Goal: Task Accomplishment & Management: Use online tool/utility

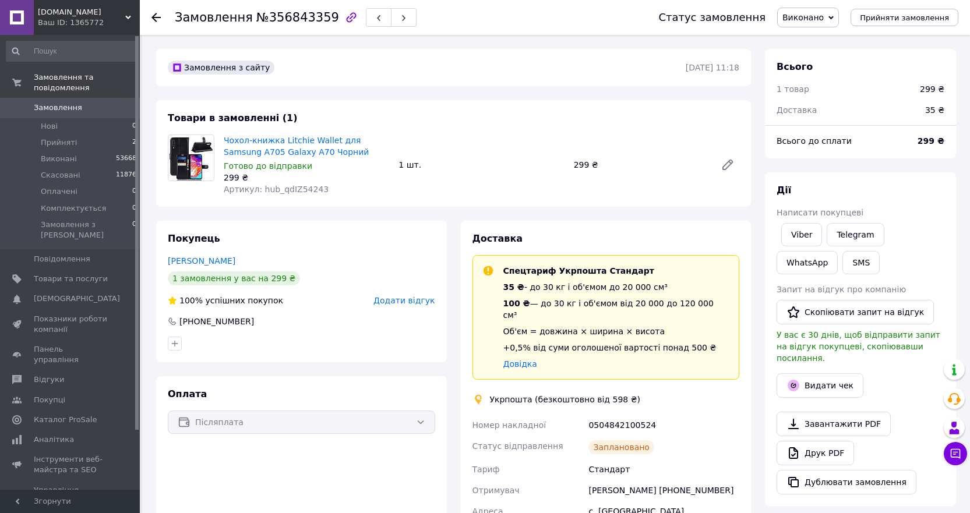
scroll to position [291, 0]
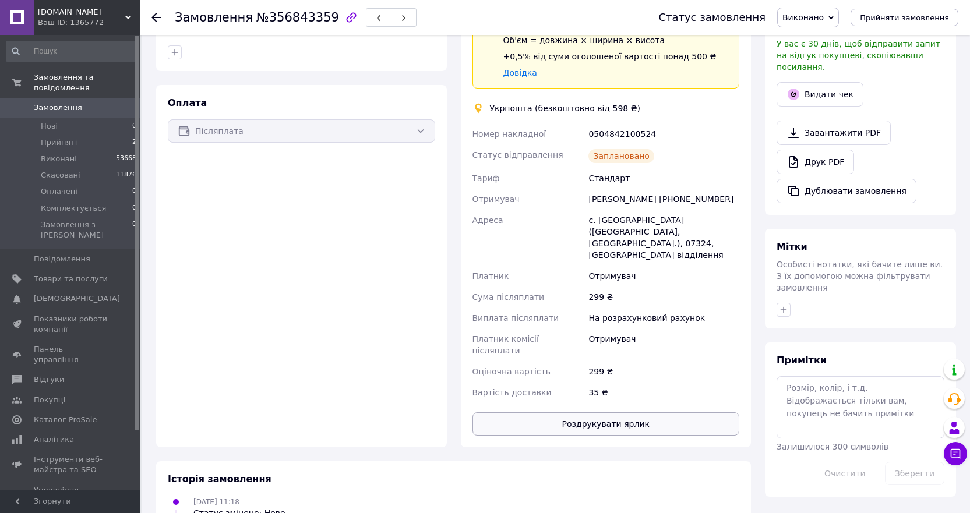
click at [623, 412] on button "Роздрукувати ярлик" at bounding box center [605, 423] width 267 height 23
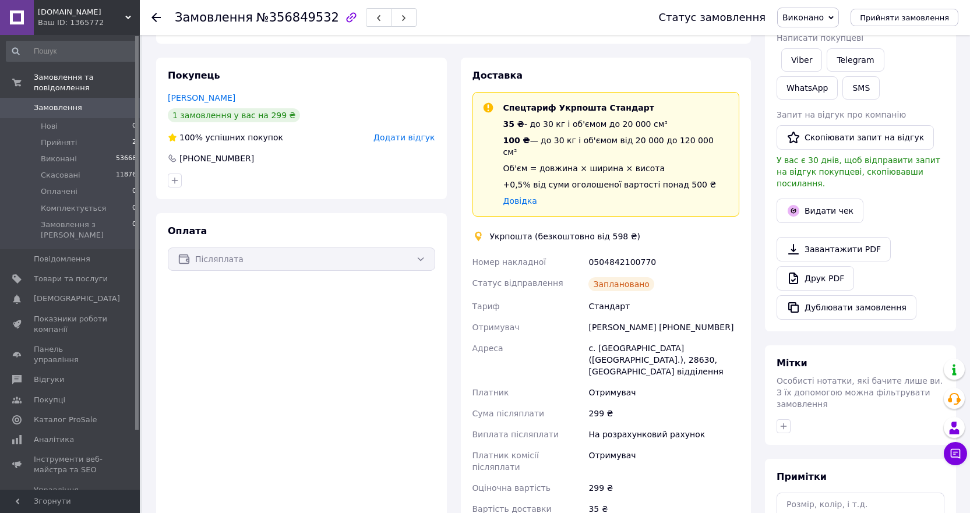
scroll to position [233, 0]
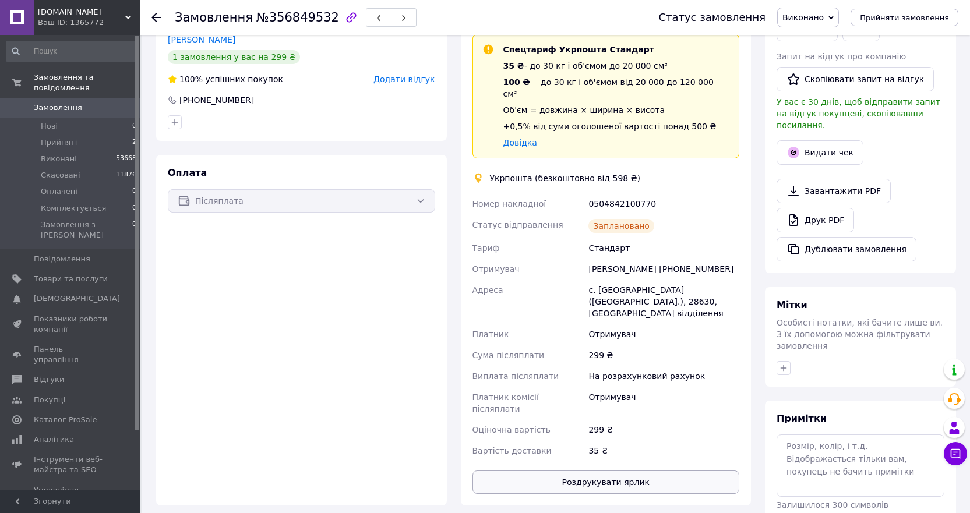
click at [648, 471] on button "Роздрукувати ярлик" at bounding box center [605, 482] width 267 height 23
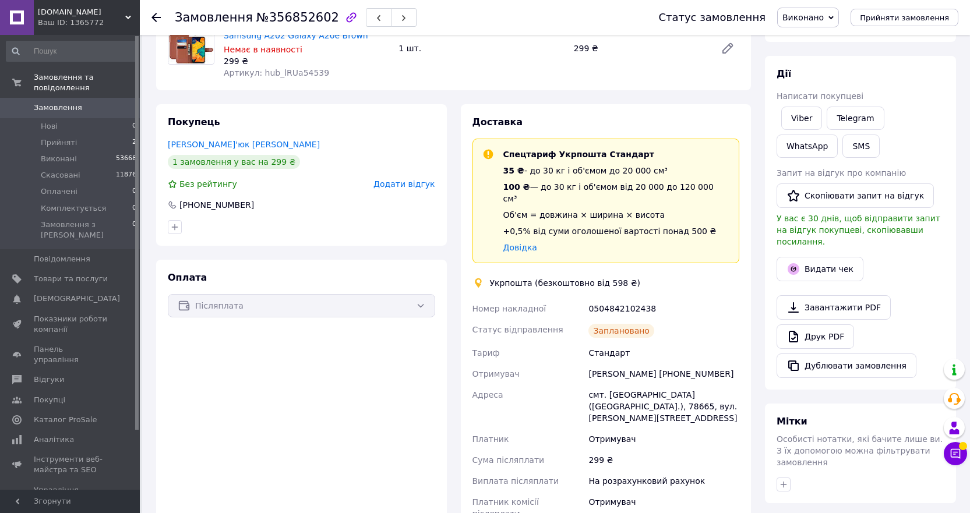
scroll to position [291, 0]
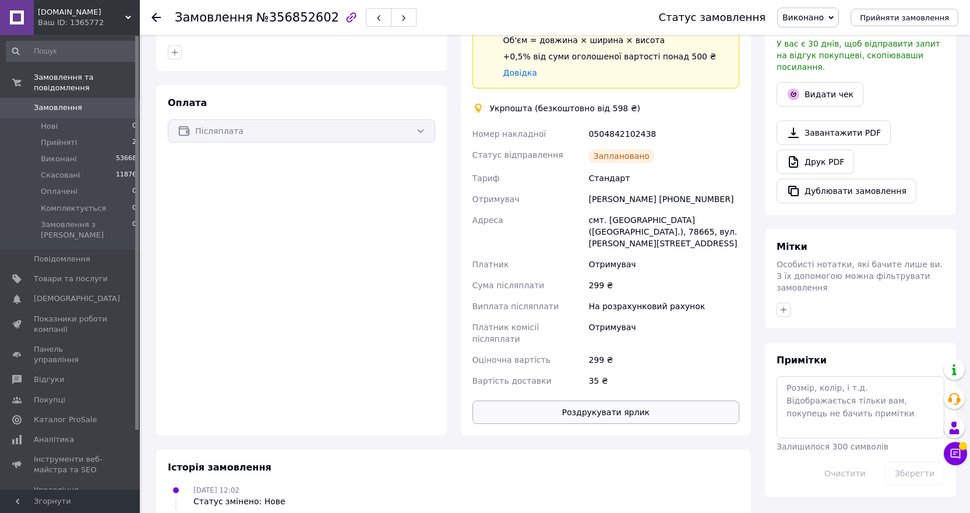
click at [695, 401] on button "Роздрукувати ярлик" at bounding box center [605, 412] width 267 height 23
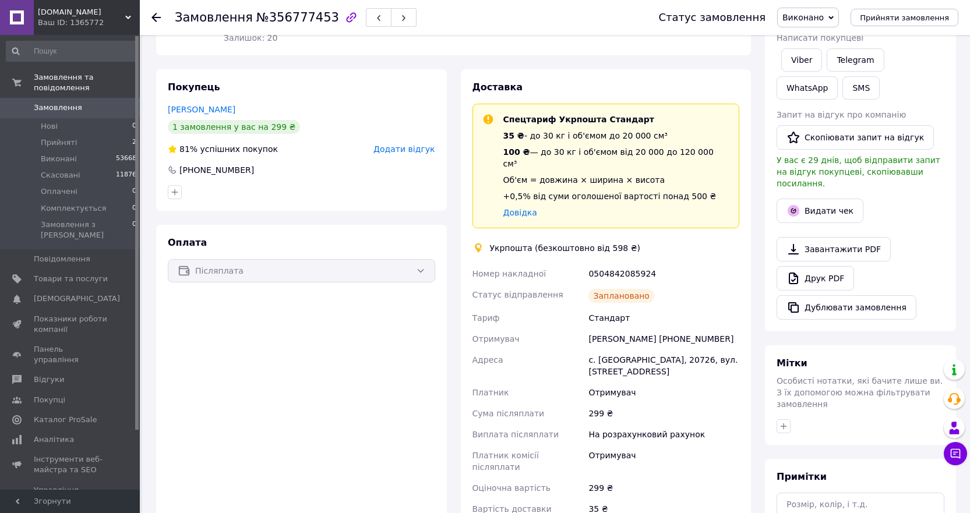
scroll to position [291, 0]
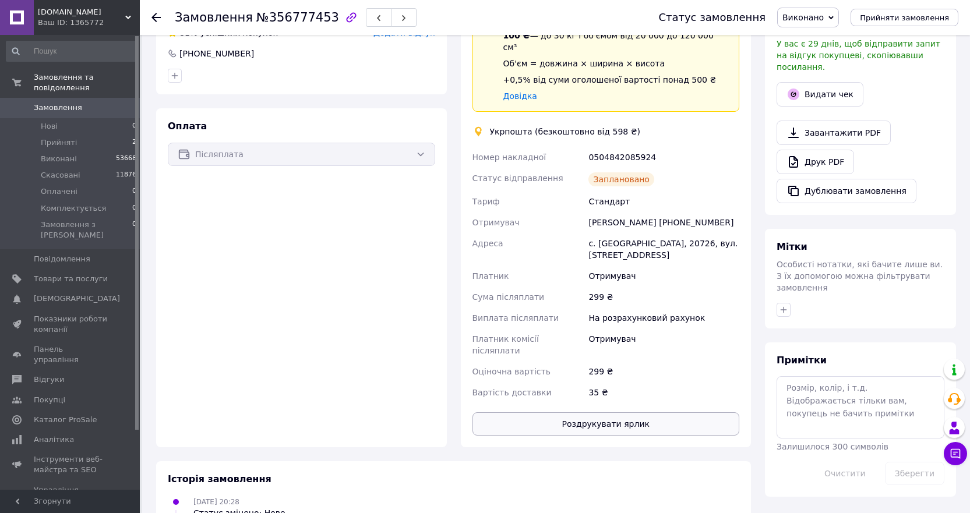
click at [615, 412] on button "Роздрукувати ярлик" at bounding box center [605, 423] width 267 height 23
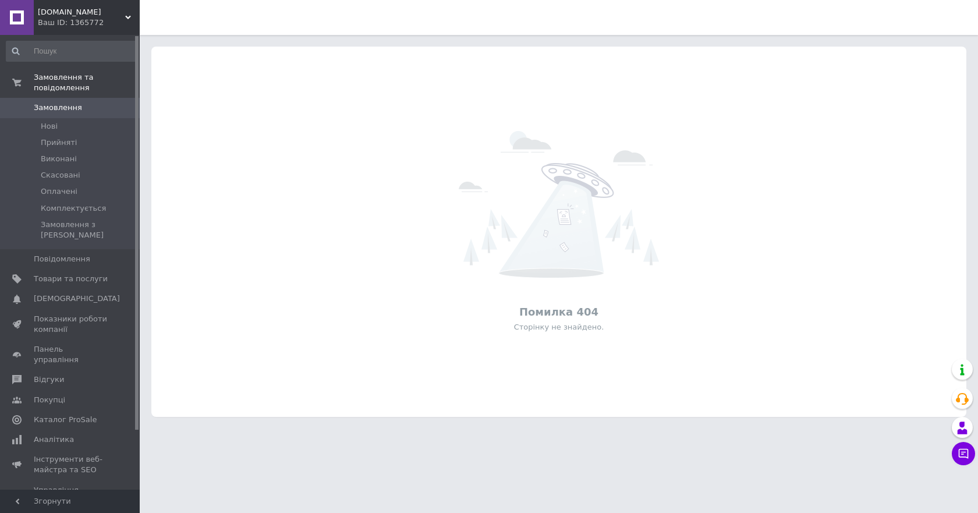
click at [127, 13] on div "BestCover.com.ua Ваш ID: 1365772" at bounding box center [87, 17] width 106 height 35
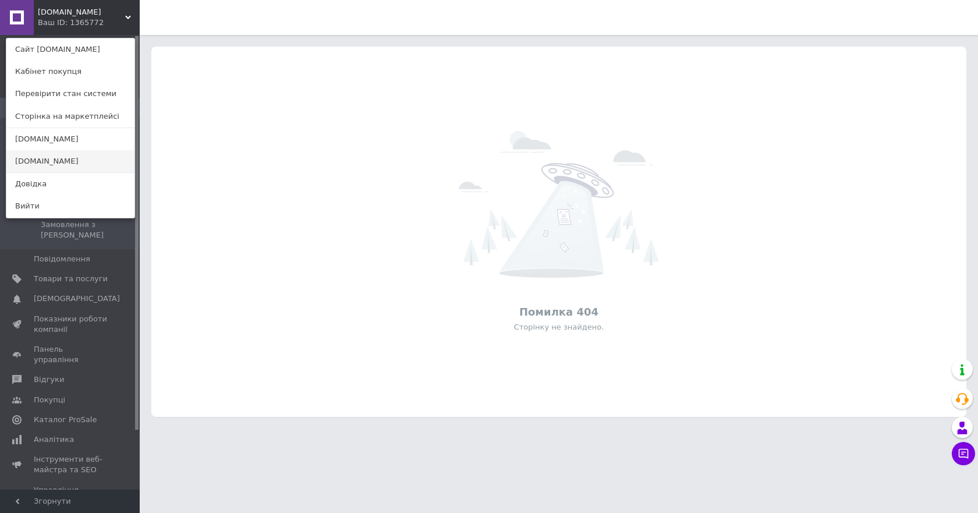
click at [64, 161] on link "[DOMAIN_NAME]" at bounding box center [70, 161] width 128 height 22
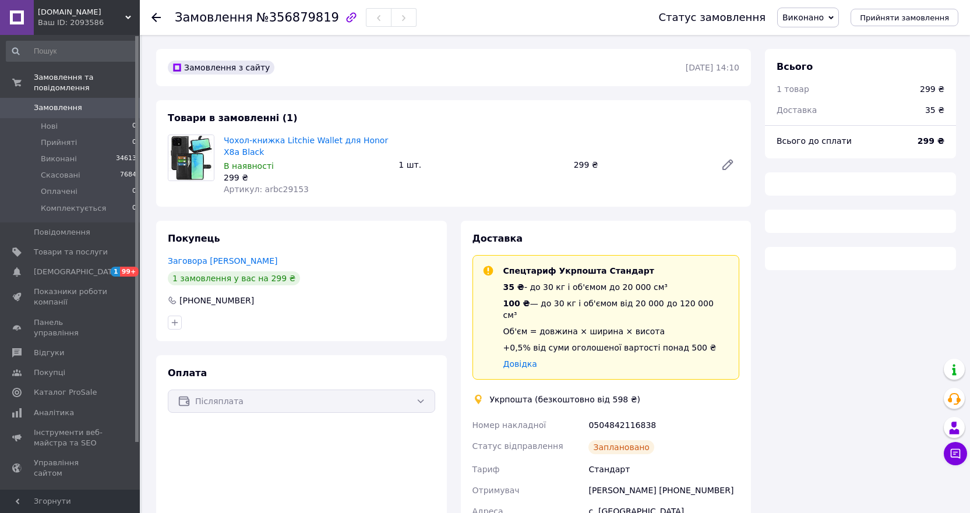
scroll to position [233, 0]
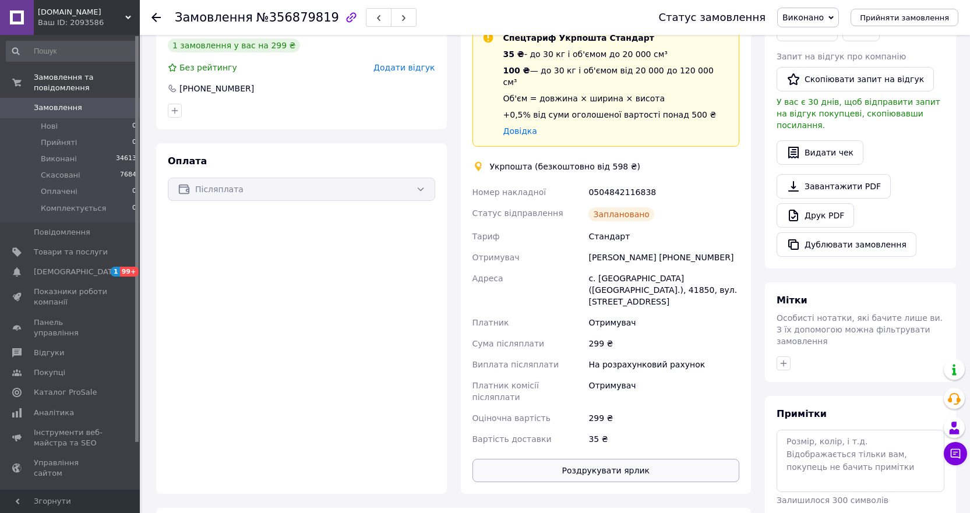
click at [685, 459] on button "Роздрукувати ярлик" at bounding box center [605, 470] width 267 height 23
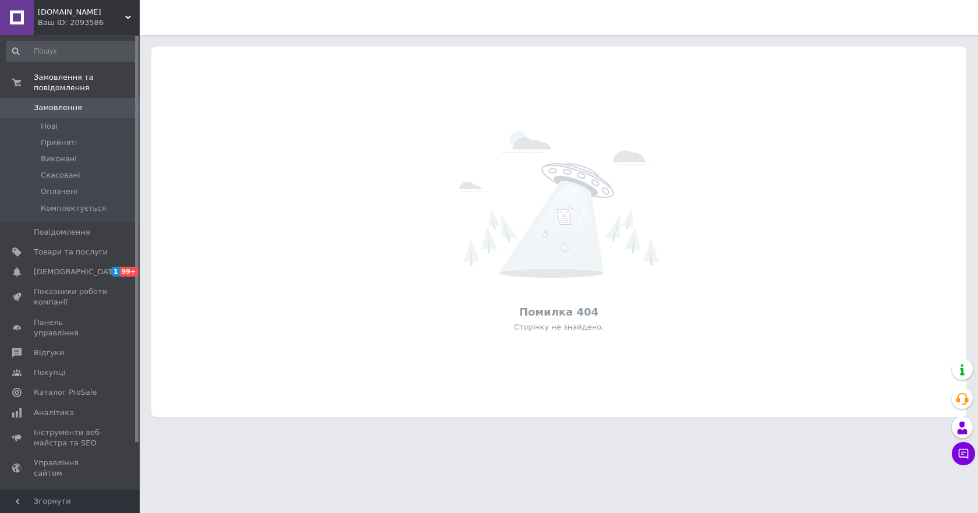
click at [126, 12] on div "[DOMAIN_NAME] Ваш ID: 2093586" at bounding box center [87, 17] width 106 height 35
click at [128, 17] on icon at bounding box center [128, 18] width 6 height 6
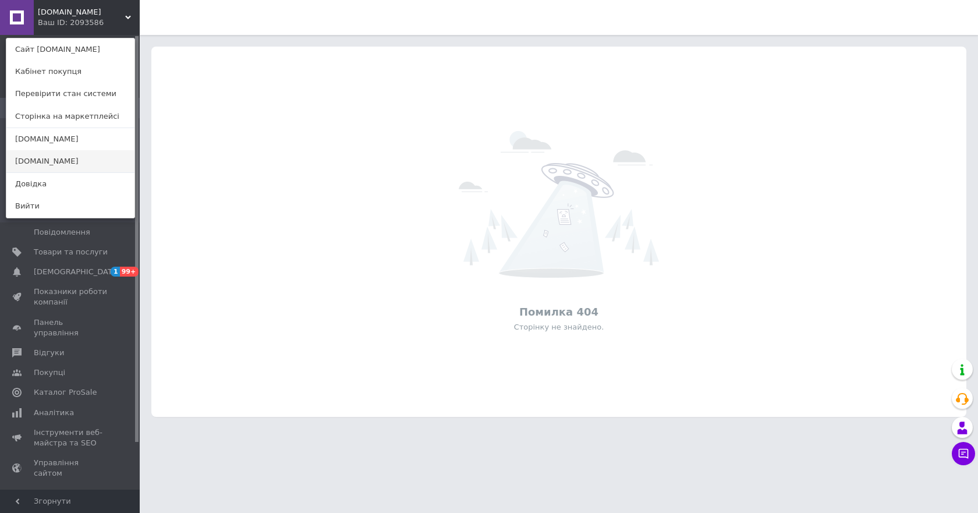
click at [56, 159] on link "[DOMAIN_NAME]" at bounding box center [70, 161] width 128 height 22
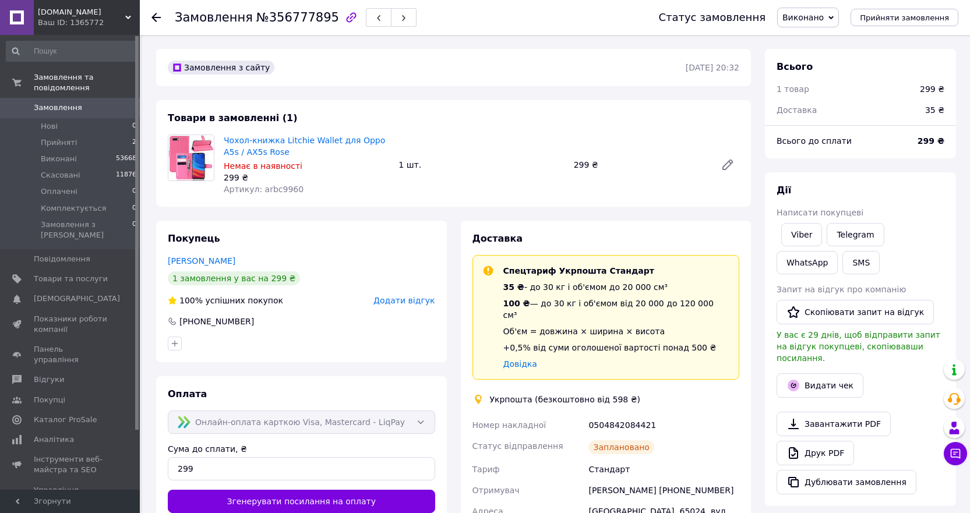
scroll to position [116, 0]
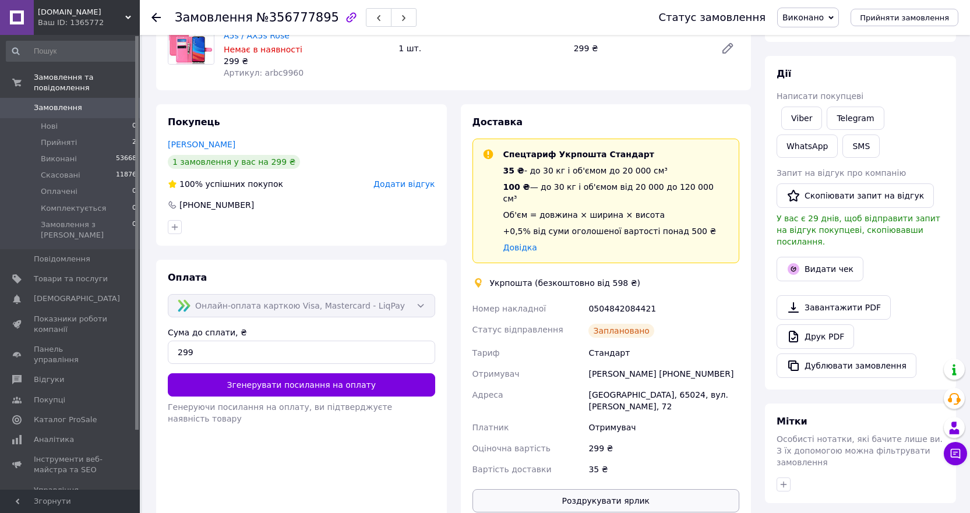
click at [690, 489] on button "Роздрукувати ярлик" at bounding box center [605, 500] width 267 height 23
